Goal: Task Accomplishment & Management: Manage account settings

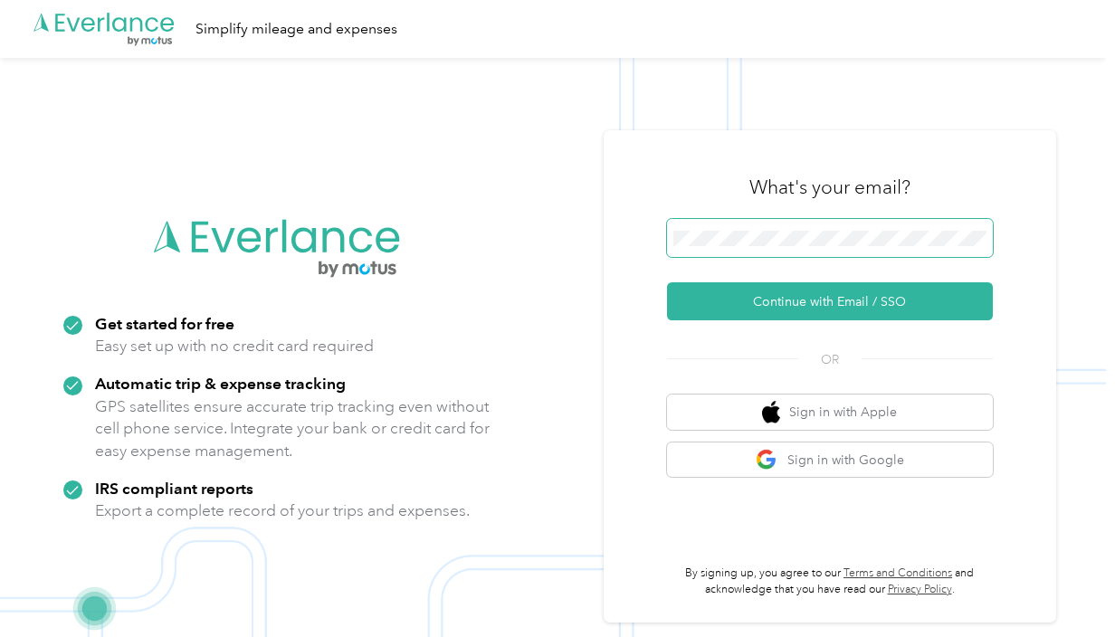
click at [907, 229] on span at bounding box center [830, 238] width 326 height 38
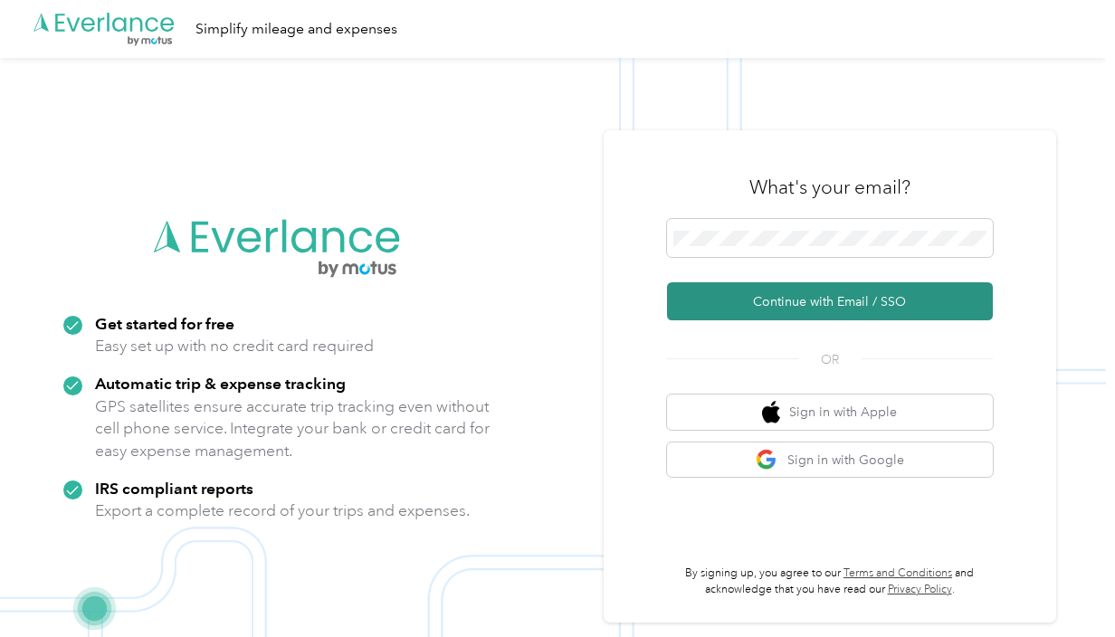
click at [725, 294] on button "Continue with Email / SSO" at bounding box center [830, 301] width 326 height 38
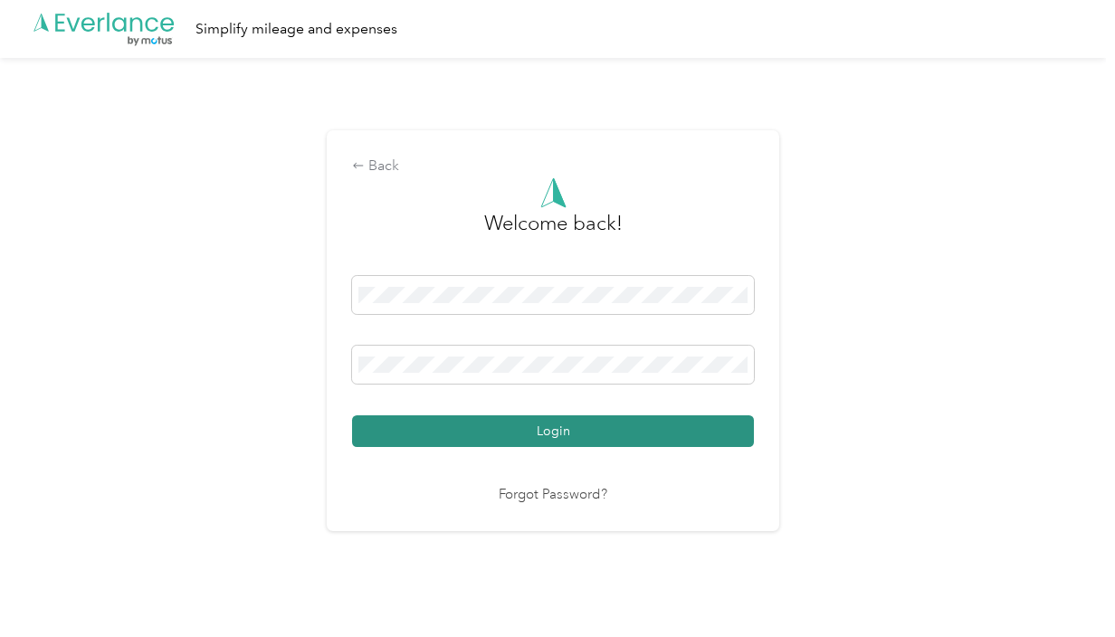
click at [515, 422] on button "Login" at bounding box center [553, 431] width 402 height 32
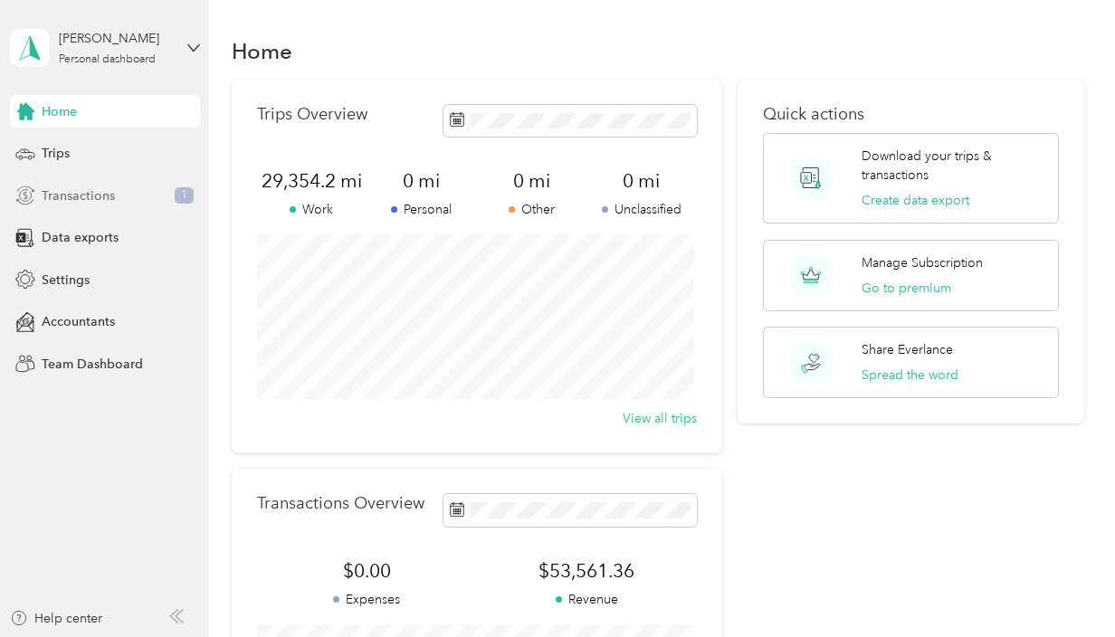
click at [117, 192] on div "Transactions 1" at bounding box center [105, 195] width 190 height 33
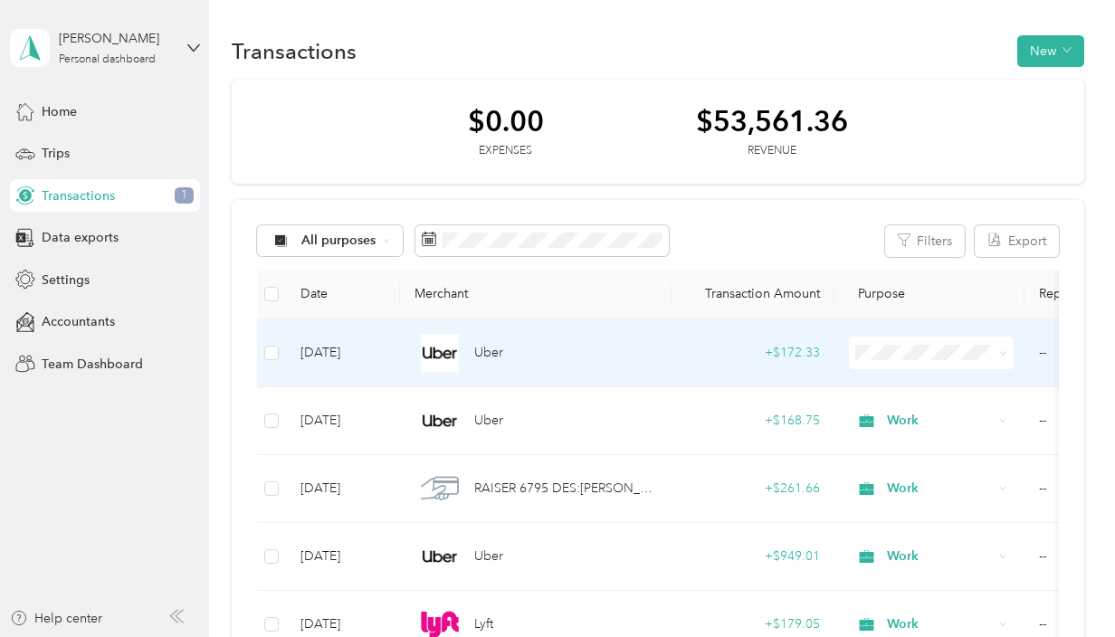
click at [592, 360] on div "Uber" at bounding box center [536, 353] width 243 height 38
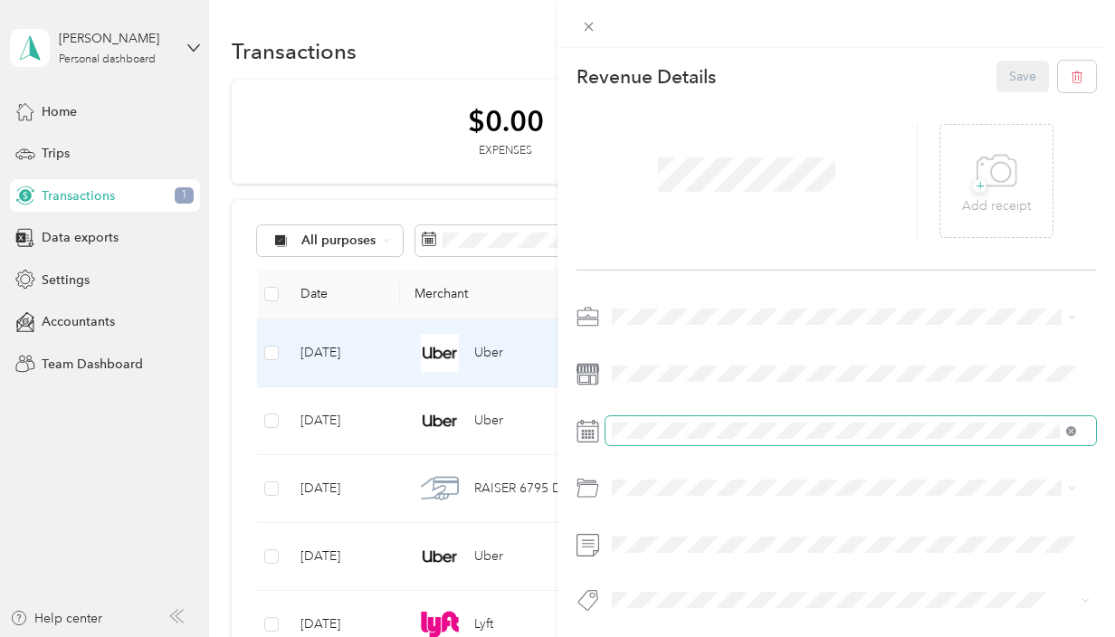
click at [1069, 431] on icon at bounding box center [1071, 431] width 10 height 10
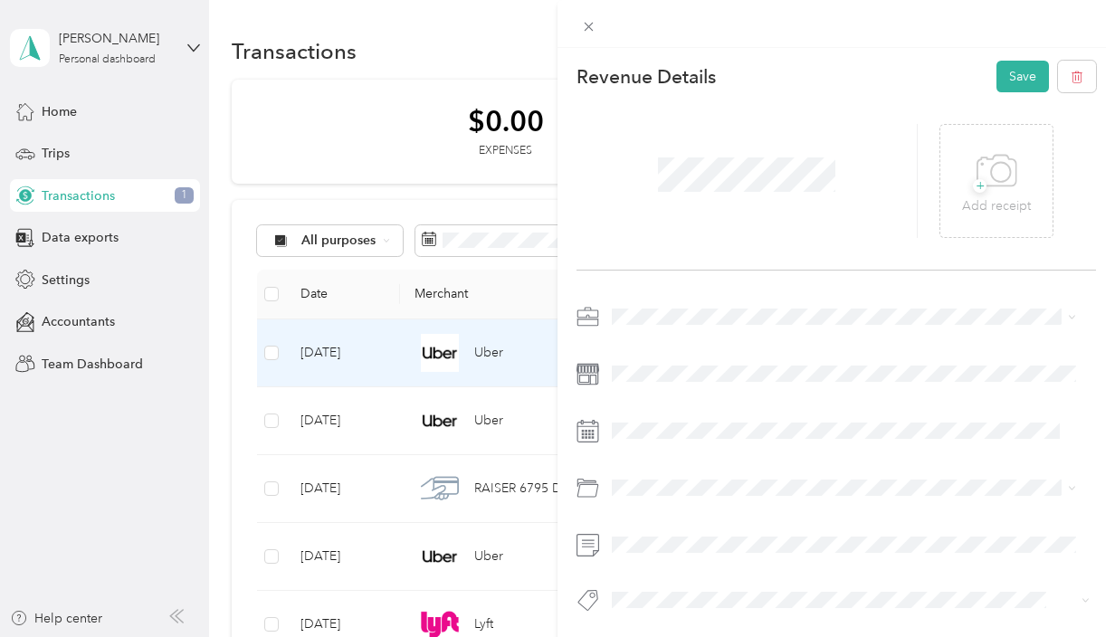
click at [587, 432] on icon at bounding box center [588, 431] width 23 height 23
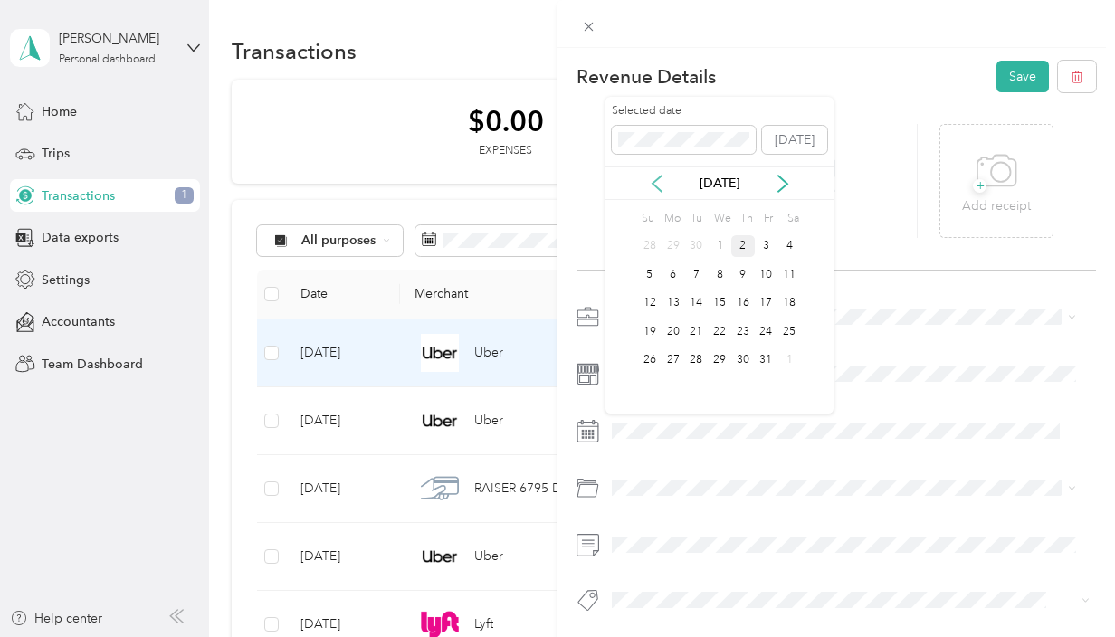
click at [657, 188] on icon at bounding box center [657, 184] width 18 height 18
click at [690, 356] on div "30" at bounding box center [696, 360] width 24 height 23
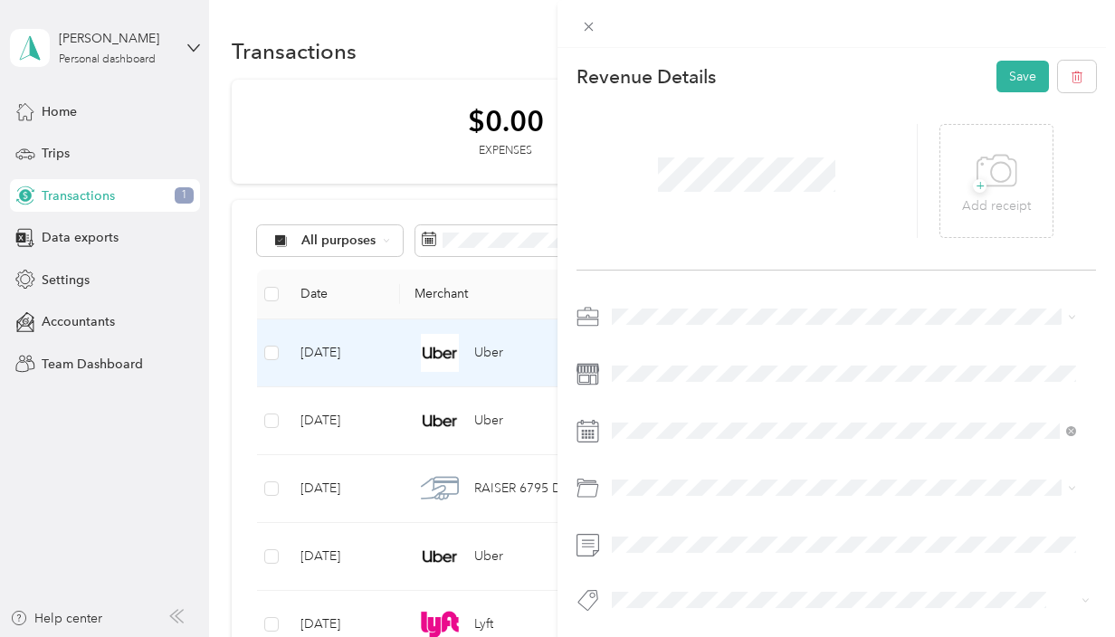
click at [638, 348] on li "Work" at bounding box center [844, 337] width 477 height 32
click at [1001, 77] on button "Save" at bounding box center [1023, 77] width 52 height 32
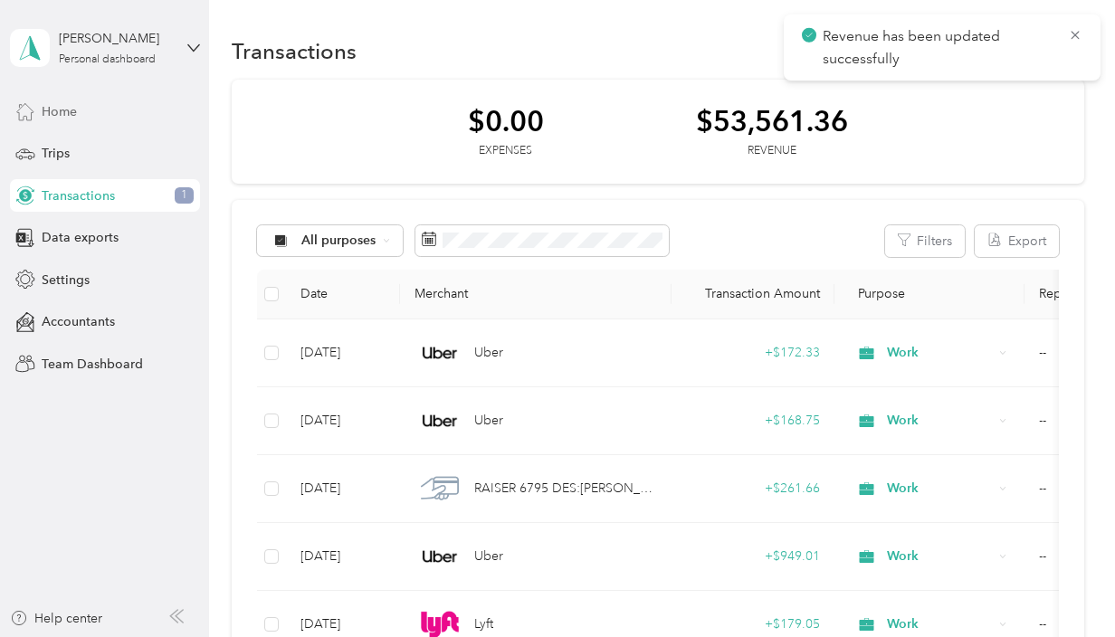
click at [92, 118] on div "Home" at bounding box center [105, 111] width 190 height 33
